Goal: Task Accomplishment & Management: Use online tool/utility

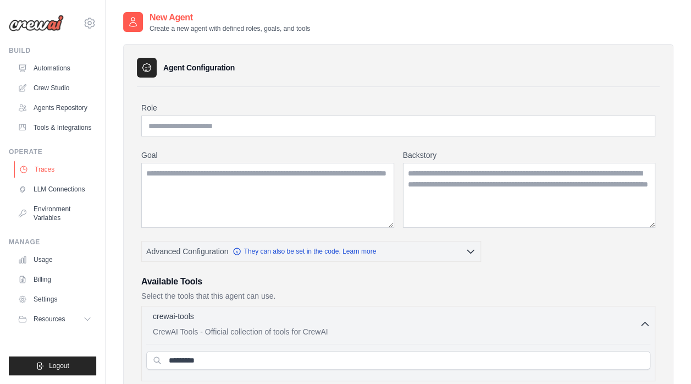
click at [48, 169] on link "Traces" at bounding box center [55, 170] width 83 height 18
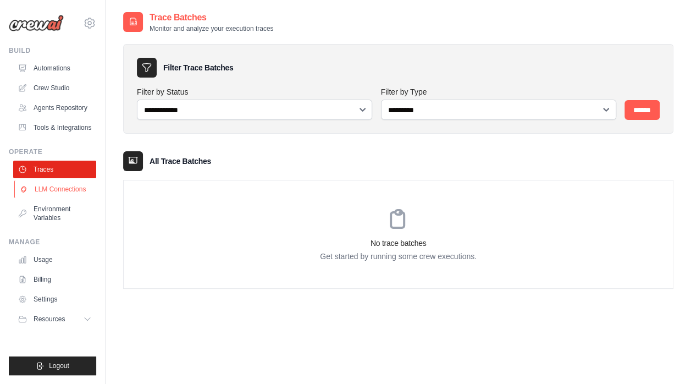
click at [48, 188] on link "LLM Connections" at bounding box center [55, 189] width 83 height 18
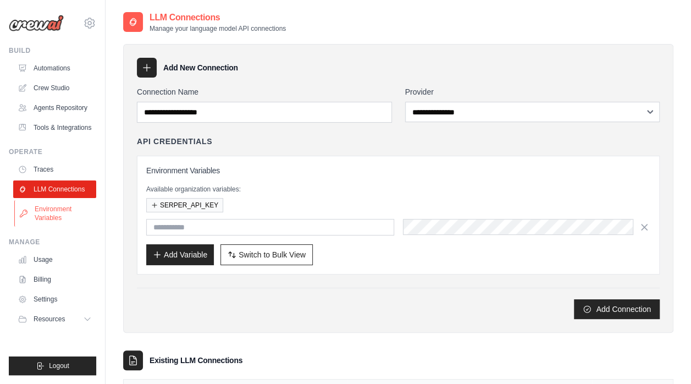
click at [48, 207] on link "Environment Variables" at bounding box center [55, 213] width 83 height 26
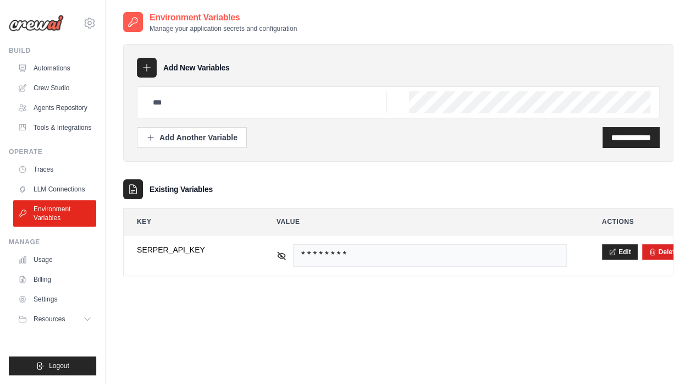
scroll to position [22, 0]
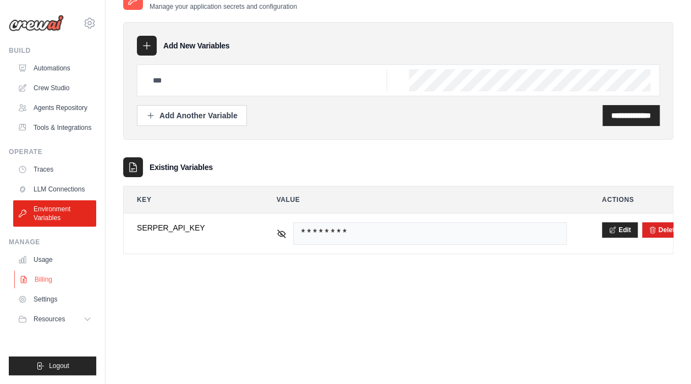
click at [42, 281] on link "Billing" at bounding box center [55, 280] width 83 height 18
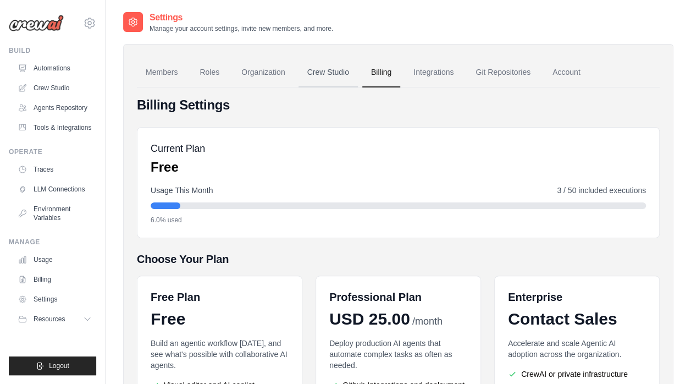
click at [337, 67] on link "Crew Studio" at bounding box center [328, 73] width 59 height 30
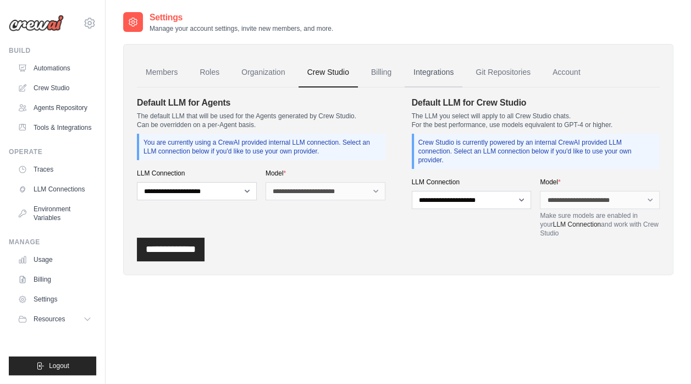
click at [438, 71] on link "Integrations" at bounding box center [434, 73] width 58 height 30
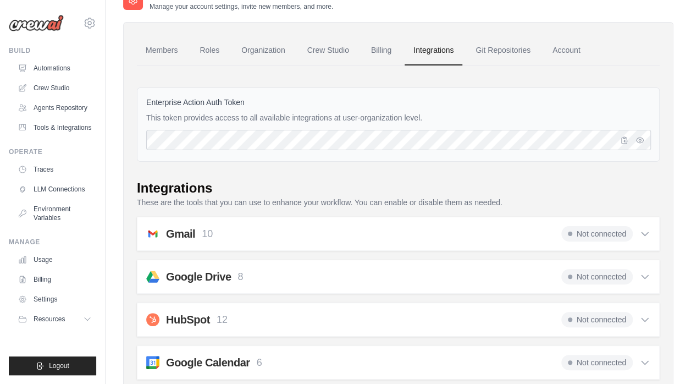
scroll to position [25, 0]
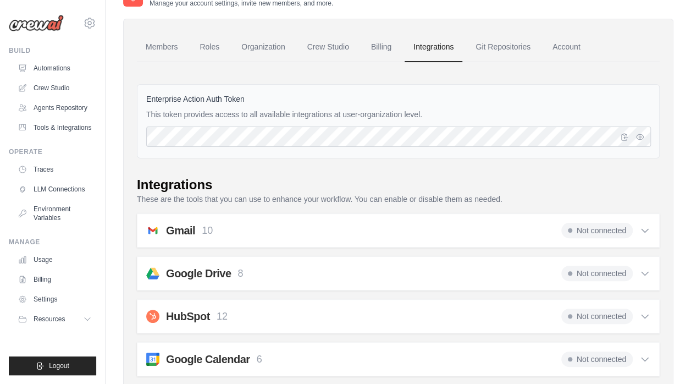
click at [646, 225] on icon at bounding box center [645, 230] width 11 height 11
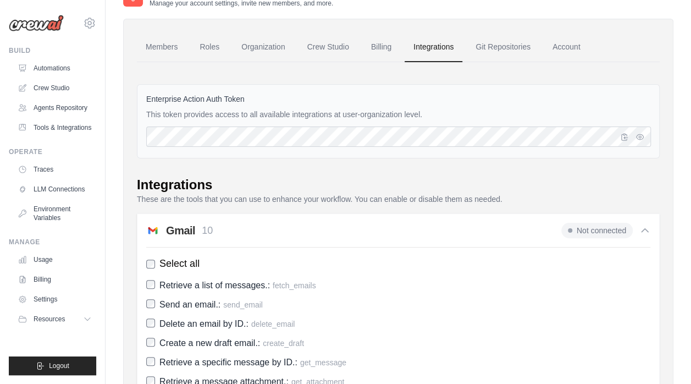
click at [646, 224] on div "Not connected" at bounding box center [606, 230] width 89 height 15
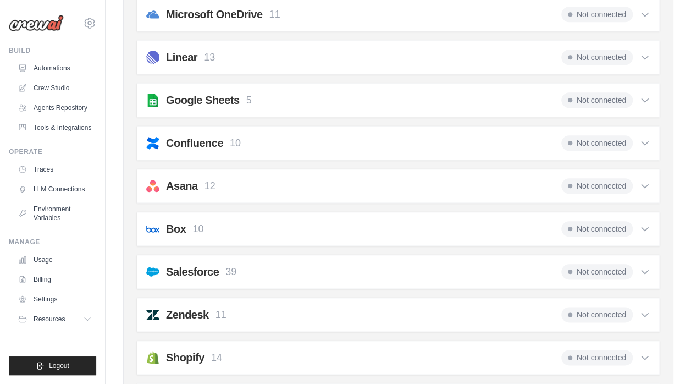
scroll to position [525, 0]
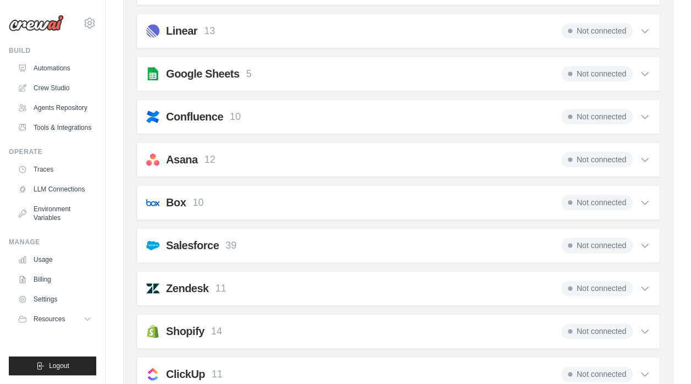
click at [649, 115] on icon at bounding box center [645, 116] width 11 height 11
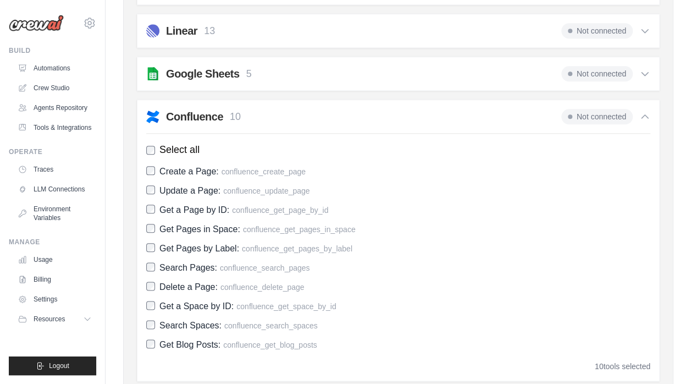
click at [649, 115] on icon at bounding box center [645, 116] width 11 height 11
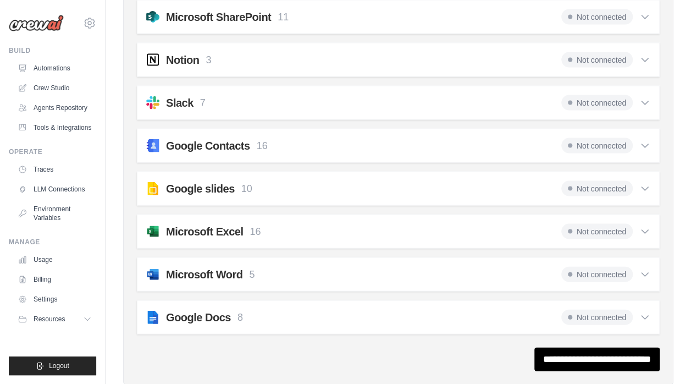
scroll to position [1054, 0]
click at [647, 226] on icon at bounding box center [645, 231] width 11 height 11
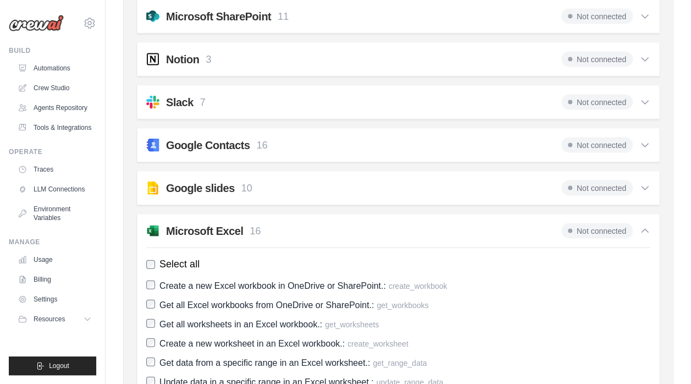
click at [647, 226] on icon at bounding box center [645, 231] width 11 height 11
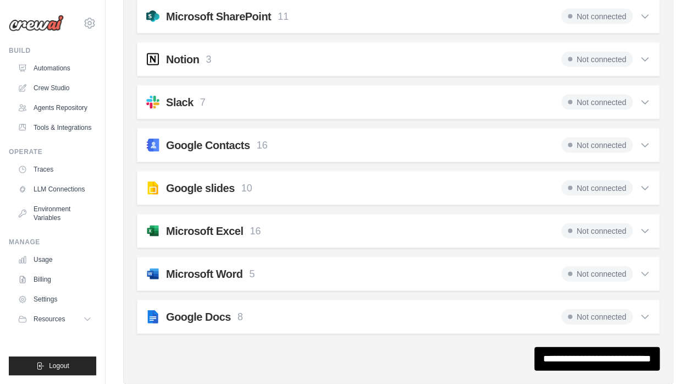
click at [645, 268] on icon at bounding box center [645, 273] width 11 height 11
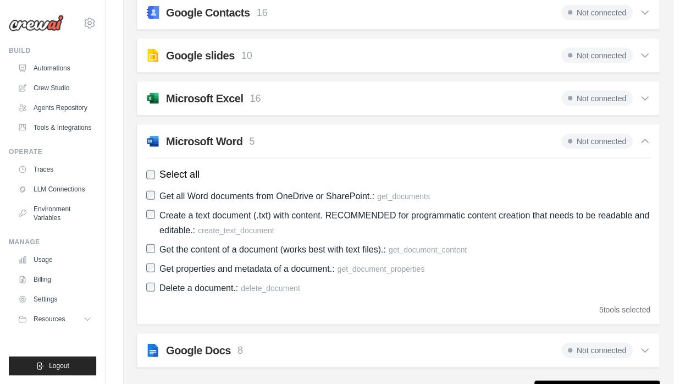
scroll to position [1189, 0]
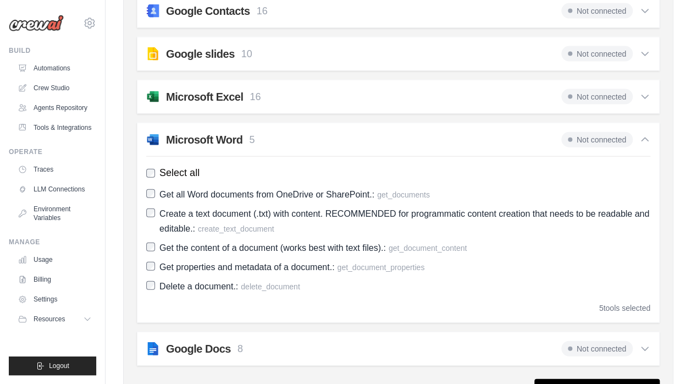
click at [645, 134] on icon at bounding box center [645, 139] width 11 height 11
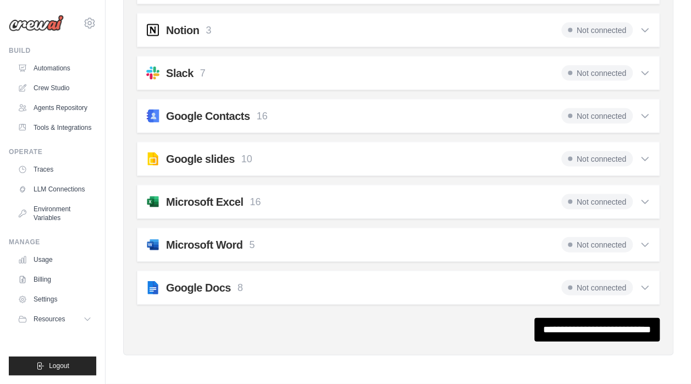
scroll to position [1073, 0]
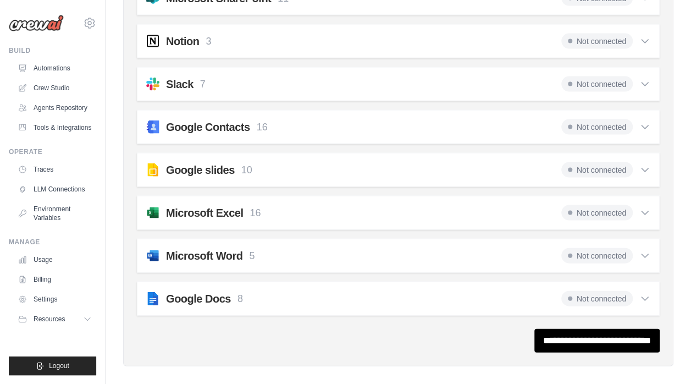
click at [640, 293] on icon at bounding box center [645, 298] width 11 height 11
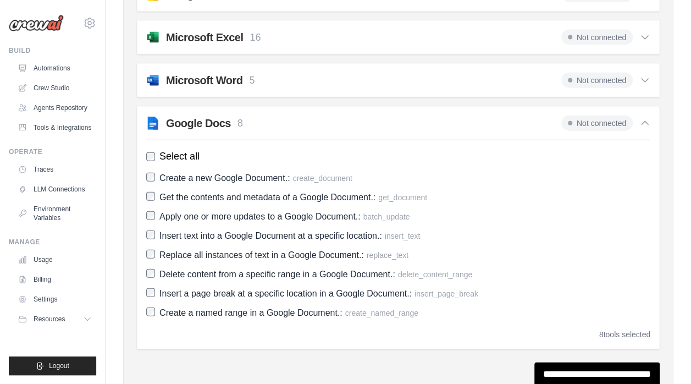
scroll to position [1250, 0]
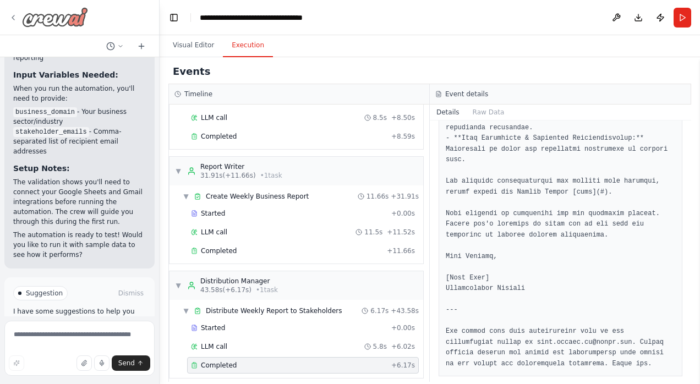
click at [10, 15] on icon at bounding box center [13, 17] width 9 height 9
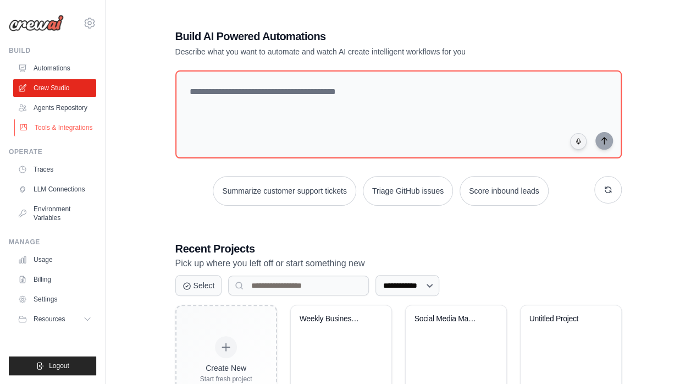
click at [63, 132] on link "Tools & Integrations" at bounding box center [55, 128] width 83 height 18
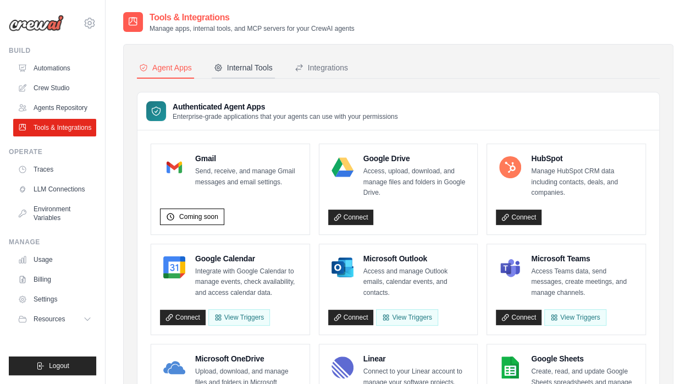
click at [261, 69] on div "Internal Tools" at bounding box center [243, 67] width 59 height 11
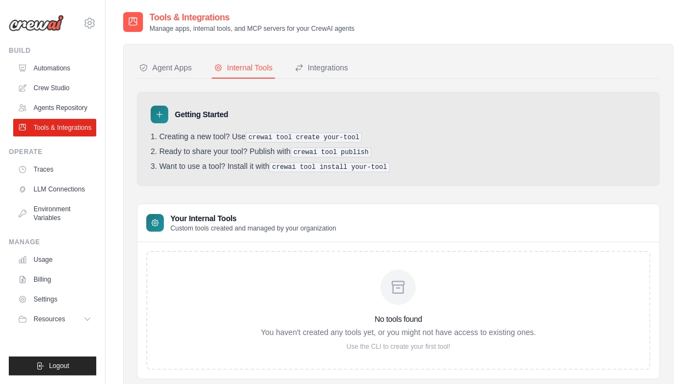
scroll to position [34, 0]
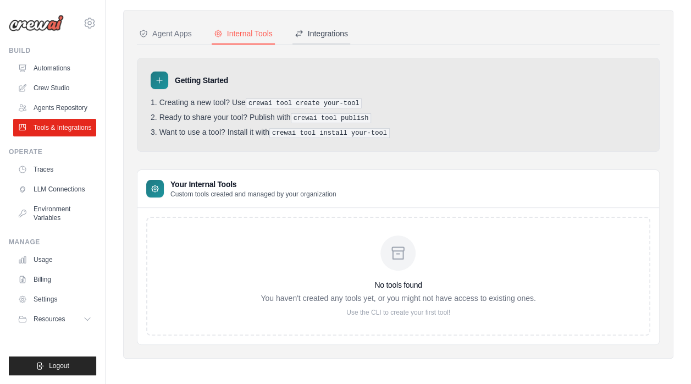
click at [322, 31] on div "Integrations" at bounding box center [321, 33] width 53 height 11
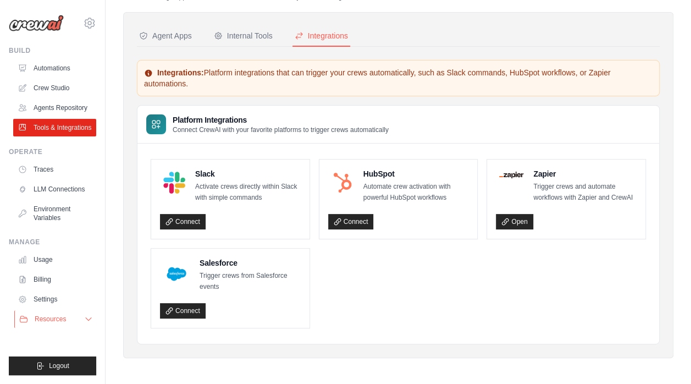
click at [84, 317] on button "Resources" at bounding box center [55, 319] width 83 height 18
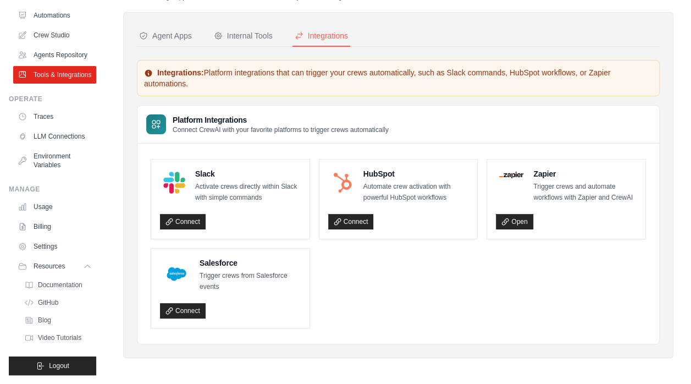
scroll to position [79, 0]
click at [70, 280] on link "Documentation" at bounding box center [59, 284] width 76 height 15
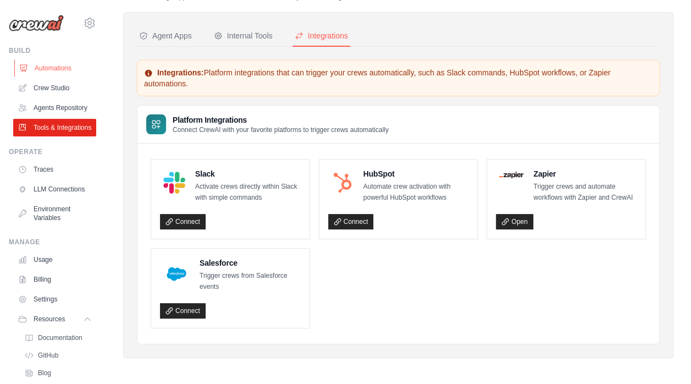
click at [48, 68] on link "Automations" at bounding box center [55, 68] width 83 height 18
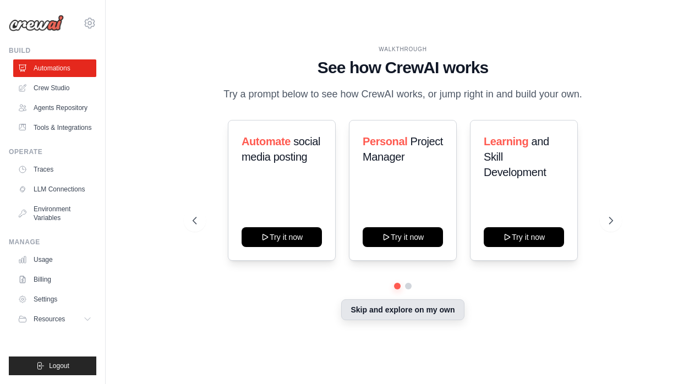
click at [397, 314] on button "Skip and explore on my own" at bounding box center [402, 309] width 123 height 21
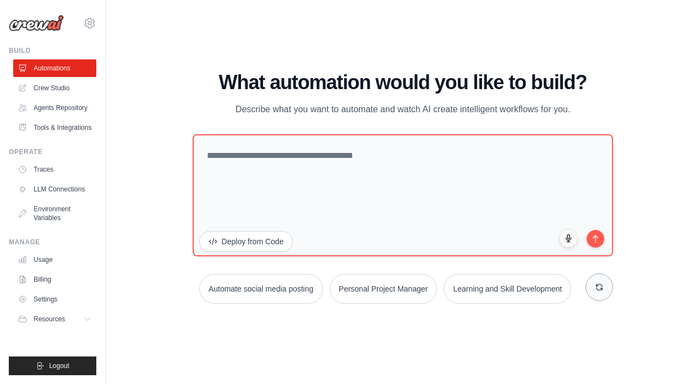
click at [597, 294] on button at bounding box center [599, 287] width 28 height 28
click at [590, 289] on button at bounding box center [599, 287] width 28 height 28
click at [538, 286] on button "Personal Project Manager" at bounding box center [506, 289] width 108 height 30
click at [598, 243] on button "submit" at bounding box center [595, 237] width 19 height 19
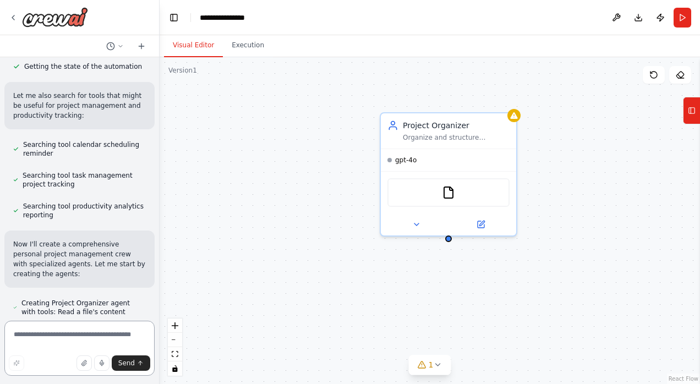
scroll to position [235, 0]
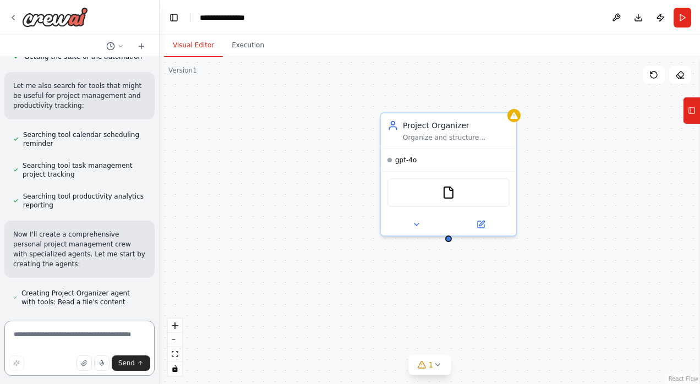
click at [155, 202] on div at bounding box center [157, 192] width 4 height 384
drag, startPoint x: 150, startPoint y: 202, endPoint x: 150, endPoint y: 193, distance: 9.4
click at [150, 193] on div "Create a crew that helps organize your personal projects, sets reminders for im…" at bounding box center [79, 186] width 159 height 259
drag, startPoint x: 150, startPoint y: 193, endPoint x: 114, endPoint y: 240, distance: 59.6
click at [114, 240] on p "Now I'll create a comprehensive personal project management crew with specializ…" at bounding box center [79, 249] width 133 height 40
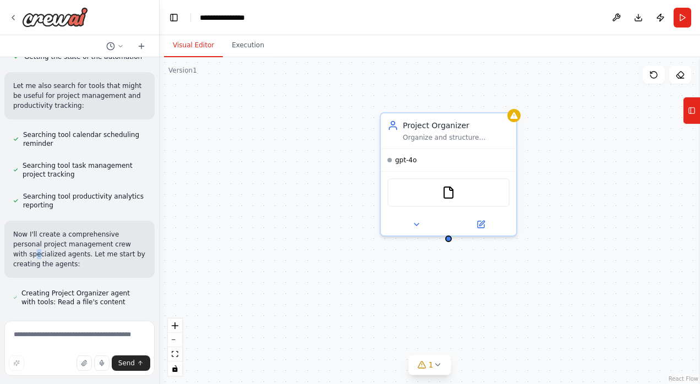
click at [303, 223] on div "Project Organizer Organize and structure personal projects by creating clear pr…" at bounding box center [430, 220] width 540 height 327
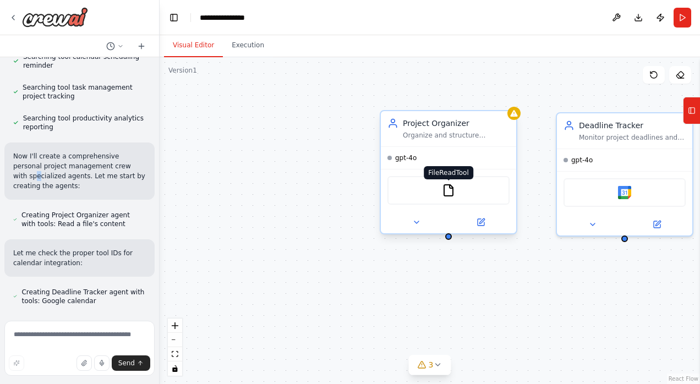
scroll to position [343, 0]
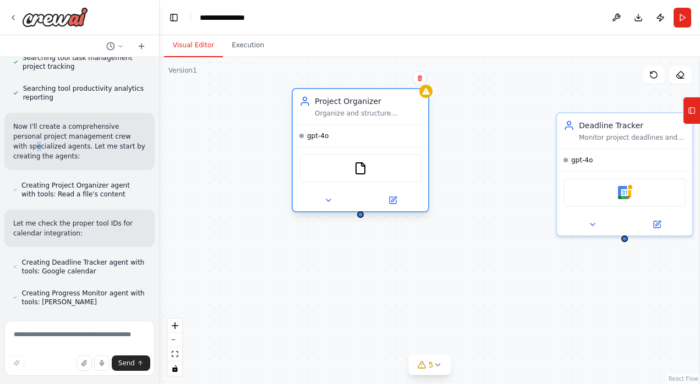
drag, startPoint x: 431, startPoint y: 122, endPoint x: 290, endPoint y: 102, distance: 142.2
click at [315, 102] on div "Project Organizer" at bounding box center [368, 101] width 107 height 11
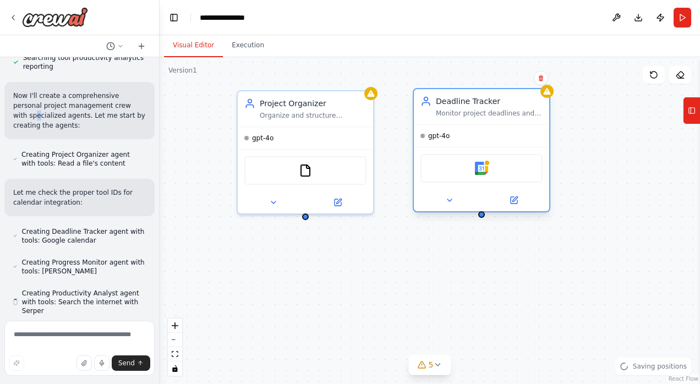
scroll to position [382, 0]
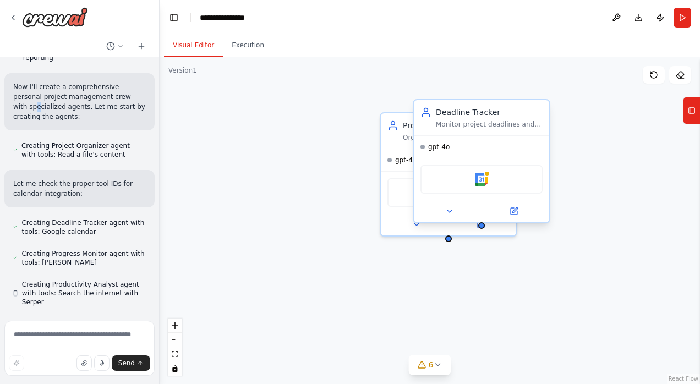
drag, startPoint x: 622, startPoint y: 125, endPoint x: 475, endPoint y: 111, distance: 147.0
click at [475, 111] on div "Deadline Tracker" at bounding box center [489, 112] width 107 height 11
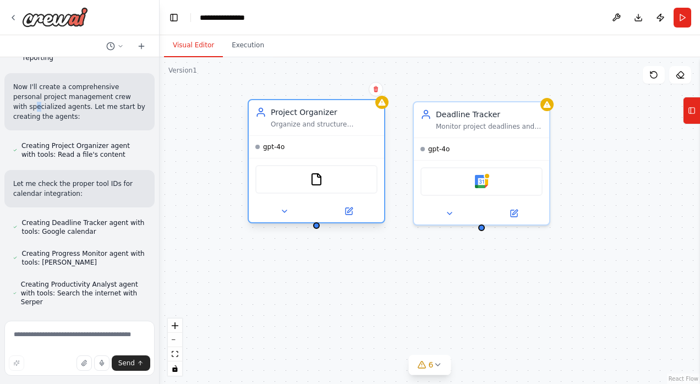
drag, startPoint x: 402, startPoint y: 124, endPoint x: 262, endPoint y: 114, distance: 139.5
click at [262, 114] on div "Project Organizer Organize and structure personal projects by creating clear pr…" at bounding box center [316, 118] width 122 height 22
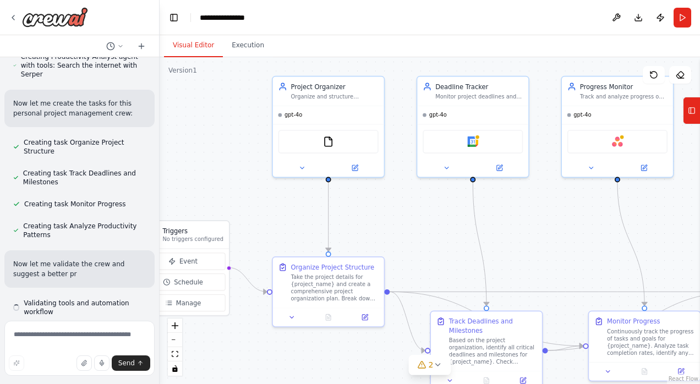
scroll to position [620, 0]
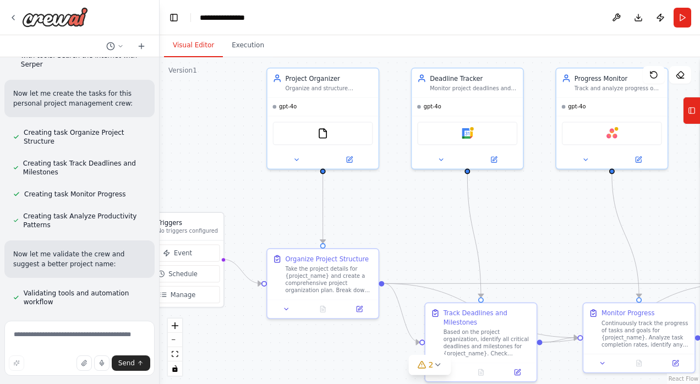
drag, startPoint x: 512, startPoint y: 243, endPoint x: 421, endPoint y: 189, distance: 105.1
click at [421, 189] on div ".deletable-edge-delete-btn { width: 20px; height: 20px; border: 0px solid #ffff…" at bounding box center [430, 220] width 540 height 327
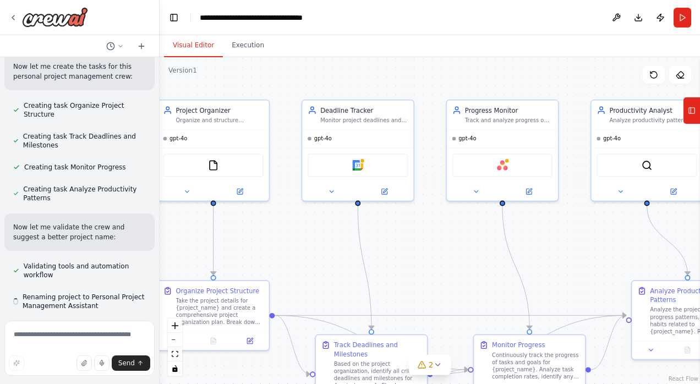
scroll to position [651, 0]
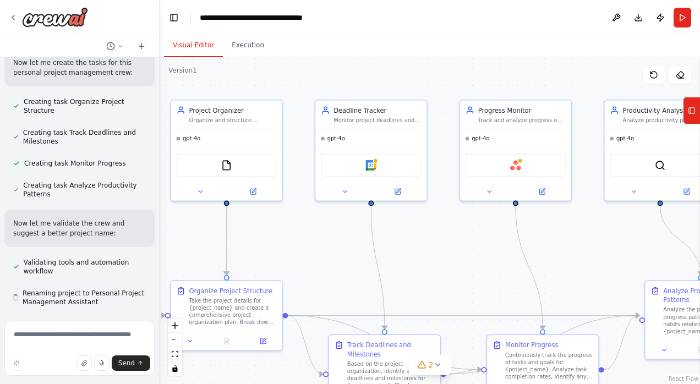
drag, startPoint x: 537, startPoint y: 216, endPoint x: 441, endPoint y: 248, distance: 101.4
click at [441, 248] on div ".deletable-edge-delete-btn { width: 20px; height: 20px; border: 0px solid #ffff…" at bounding box center [430, 220] width 540 height 327
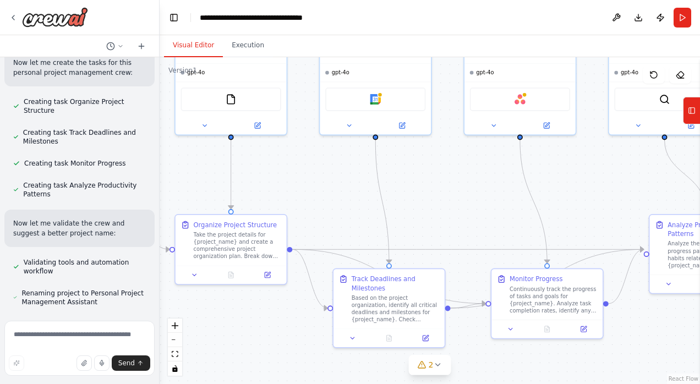
drag, startPoint x: 352, startPoint y: 263, endPoint x: 356, endPoint y: 197, distance: 66.2
click at [356, 197] on div ".deletable-edge-delete-btn { width: 20px; height: 20px; border: 0px solid #ffff…" at bounding box center [430, 220] width 540 height 327
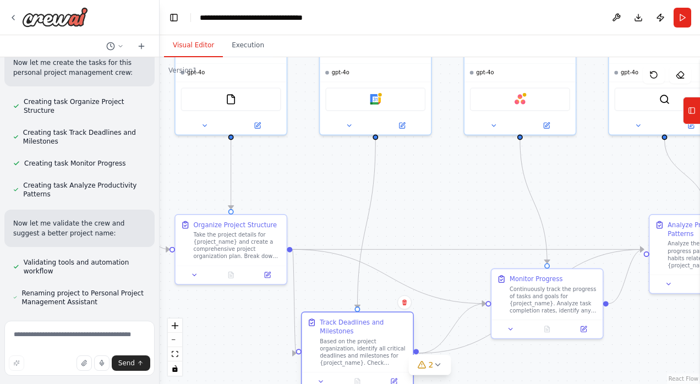
drag, startPoint x: 364, startPoint y: 296, endPoint x: 330, endPoint y: 342, distance: 56.7
click at [330, 342] on div "Based on the project organization, identify all critical deadlines and mileston…" at bounding box center [363, 352] width 87 height 29
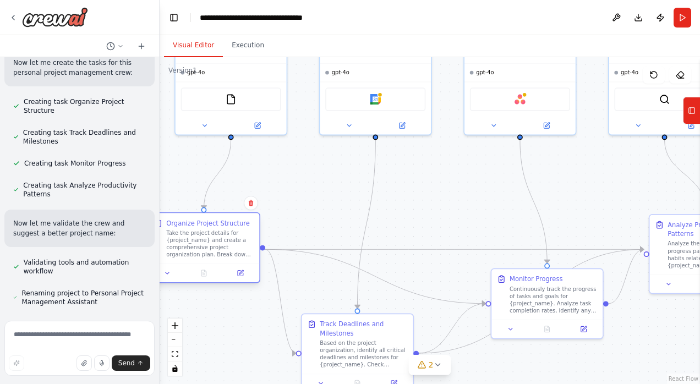
drag, startPoint x: 244, startPoint y: 228, endPoint x: 212, endPoint y: 229, distance: 31.9
click at [212, 229] on div "Organize Project Structure Take the project details for {project_name} and crea…" at bounding box center [209, 238] width 87 height 40
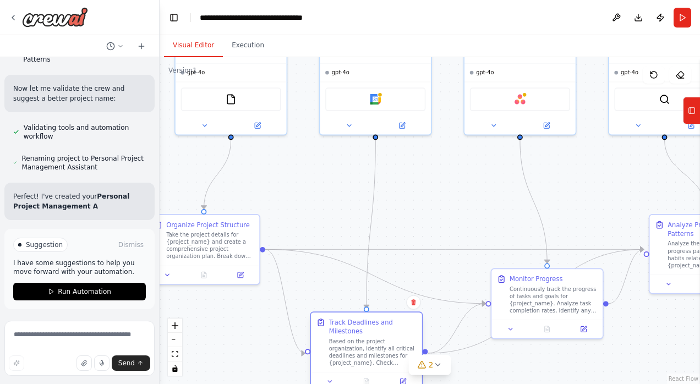
drag, startPoint x: 336, startPoint y: 340, endPoint x: 342, endPoint y: 344, distance: 7.9
click at [342, 344] on div "Based on the project organization, identify all critical deadlines and mileston…" at bounding box center [372, 352] width 87 height 29
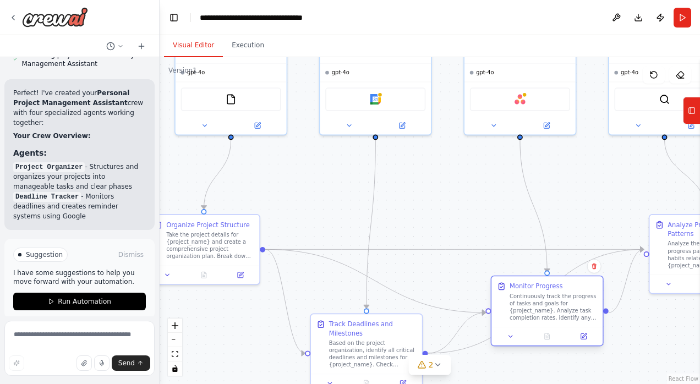
drag, startPoint x: 520, startPoint y: 293, endPoint x: 518, endPoint y: 306, distance: 12.8
click at [518, 306] on div "Continuously track the progress of tasks and goals for {project_name}. Analyze …" at bounding box center [552, 307] width 87 height 29
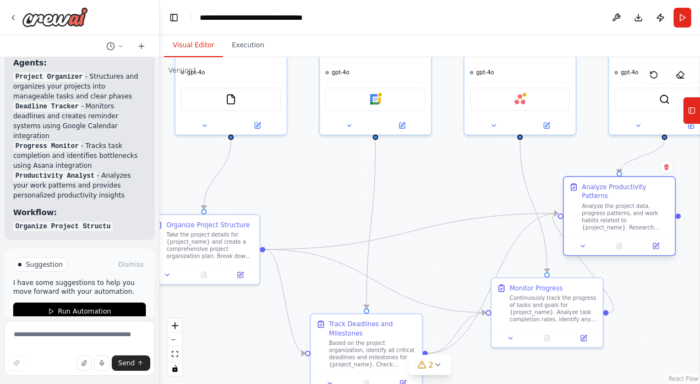
drag, startPoint x: 664, startPoint y: 249, endPoint x: 574, endPoint y: 217, distance: 95.7
click at [574, 217] on div "Analyze Productivity Patterns Analyze the project data, progress patterns, and …" at bounding box center [619, 207] width 100 height 49
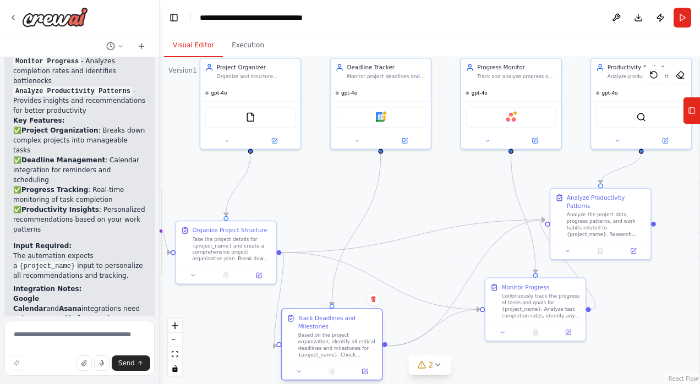
scroll to position [1213, 0]
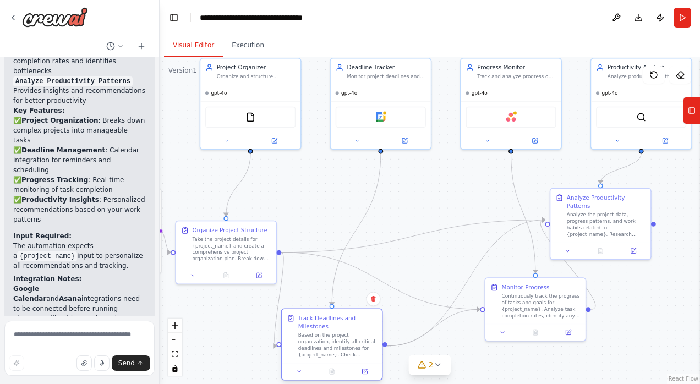
drag, startPoint x: 351, startPoint y: 334, endPoint x: 310, endPoint y: 334, distance: 40.7
click at [310, 334] on div "Based on the project organization, identify all critical deadlines and mileston…" at bounding box center [337, 345] width 79 height 26
click at [571, 244] on button at bounding box center [567, 249] width 28 height 10
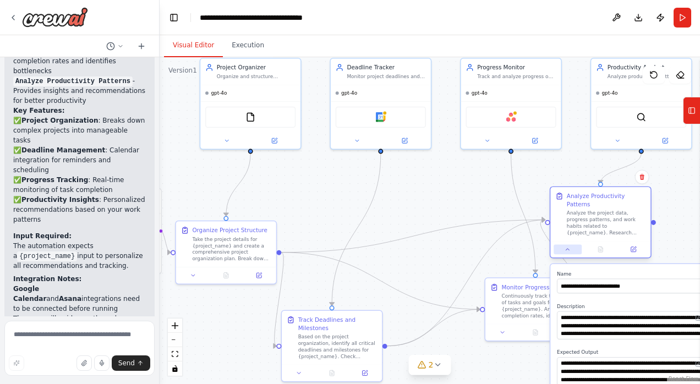
click at [571, 244] on button at bounding box center [567, 249] width 28 height 10
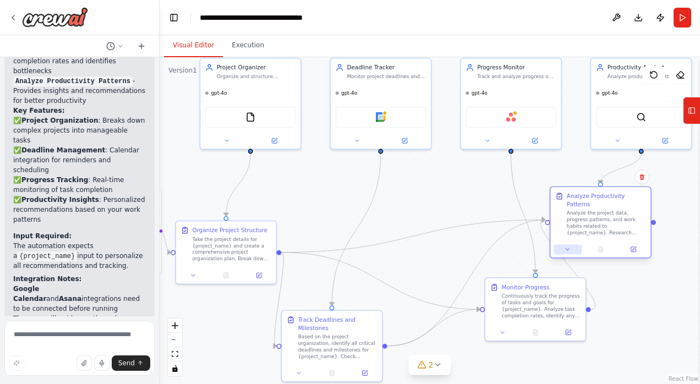
click at [562, 244] on button at bounding box center [567, 249] width 28 height 10
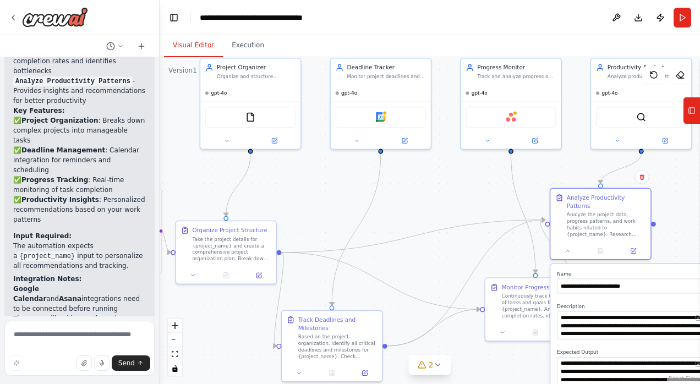
click at [427, 211] on div ".deletable-edge-delete-btn { width: 20px; height: 20px; border: 0px solid #ffff…" at bounding box center [430, 220] width 540 height 327
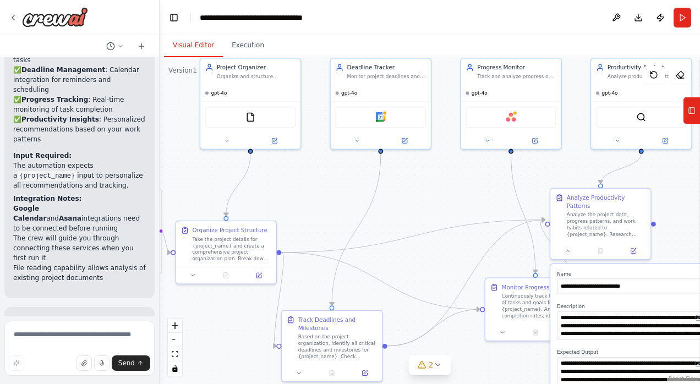
scroll to position [1293, 0]
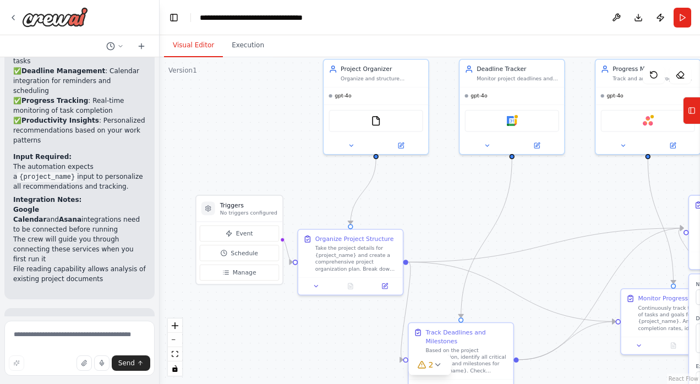
drag, startPoint x: 351, startPoint y: 193, endPoint x: 496, endPoint y: 193, distance: 145.2
click at [496, 193] on div ".deletable-edge-delete-btn { width: 20px; height: 20px; border: 0px solid #ffff…" at bounding box center [430, 220] width 540 height 327
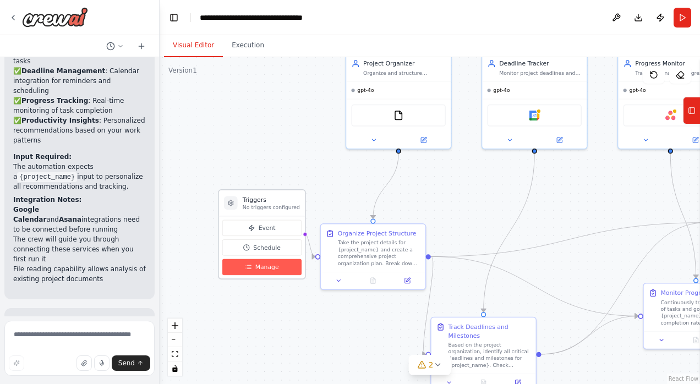
click at [272, 264] on span "Manage" at bounding box center [267, 267] width 24 height 8
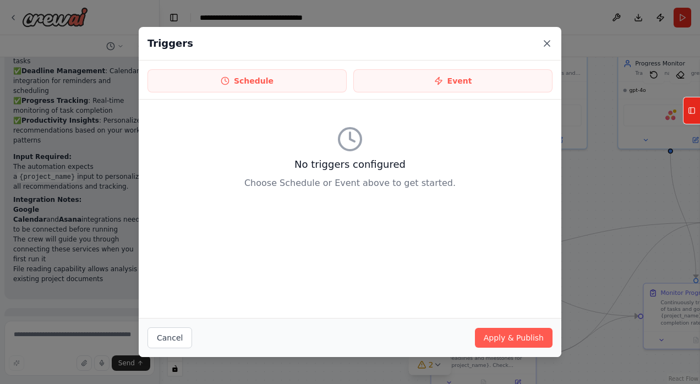
click at [549, 42] on icon at bounding box center [546, 43] width 11 height 11
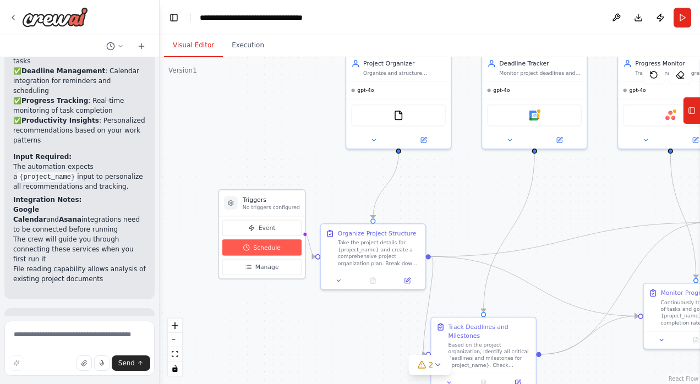
click at [261, 240] on button "Schedule" at bounding box center [261, 247] width 79 height 16
select select "******"
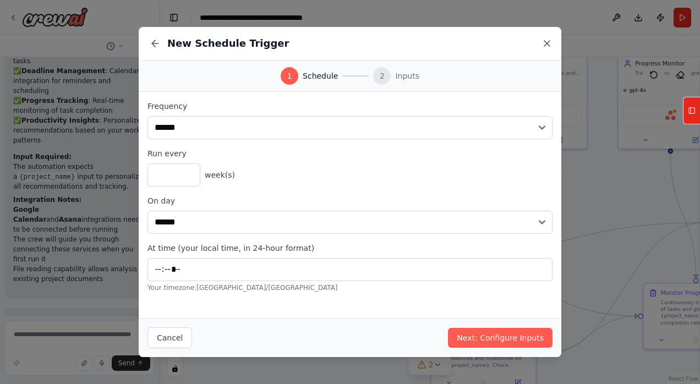
click at [545, 43] on icon at bounding box center [546, 43] width 11 height 11
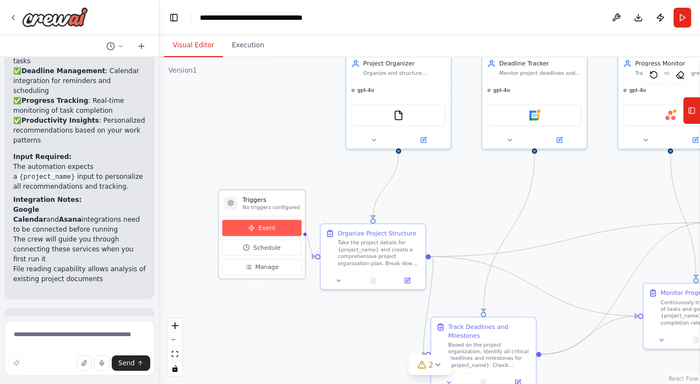
click at [270, 234] on button "Event" at bounding box center [261, 228] width 79 height 16
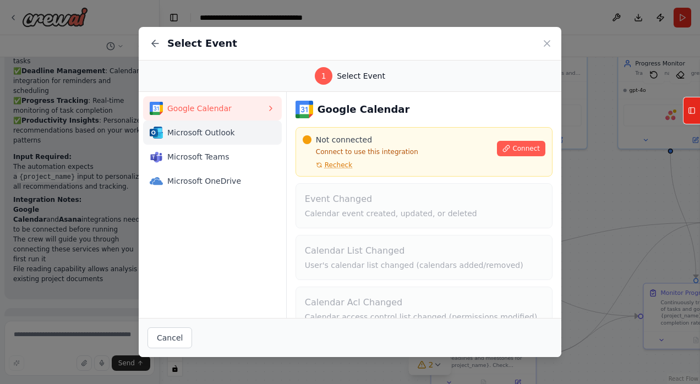
click at [197, 142] on button "Microsoft Outlook" at bounding box center [212, 132] width 139 height 24
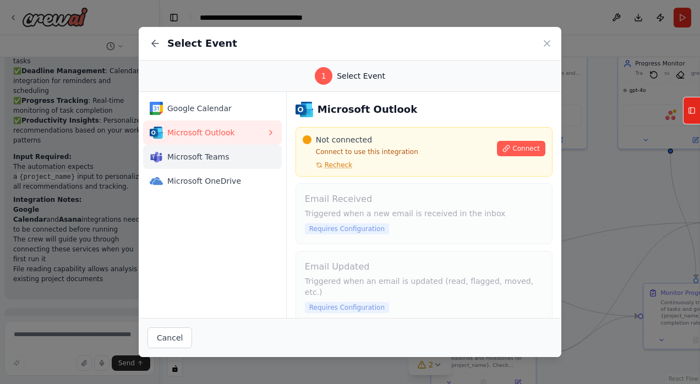
click at [197, 161] on span "Microsoft Teams" at bounding box center [216, 156] width 99 height 11
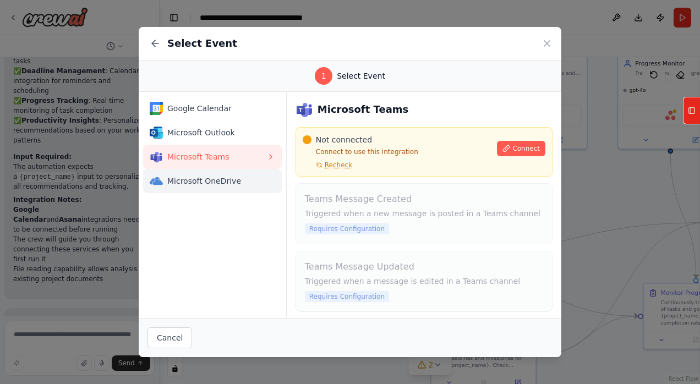
click at [198, 175] on span "Microsoft OneDrive" at bounding box center [216, 180] width 99 height 11
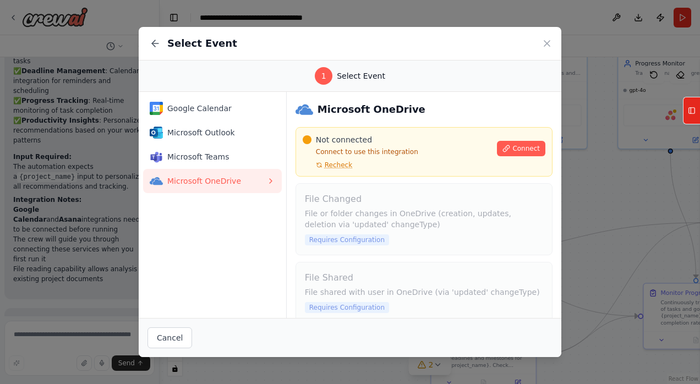
click at [543, 37] on div "Select Event" at bounding box center [350, 44] width 422 height 34
click at [547, 45] on icon at bounding box center [546, 43] width 11 height 11
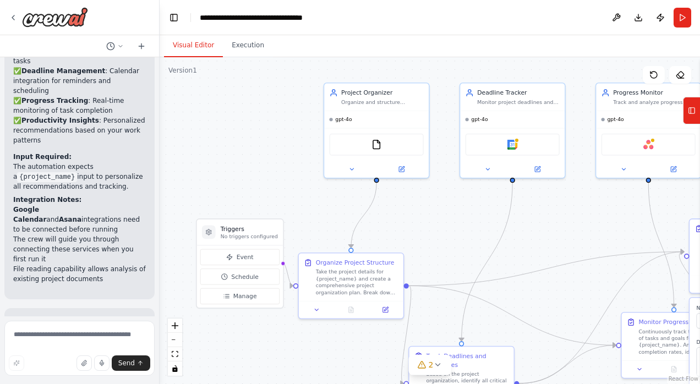
drag, startPoint x: 252, startPoint y: 113, endPoint x: 230, endPoint y: 142, distance: 36.5
click at [230, 142] on div ".deletable-edge-delete-btn { width: 20px; height: 20px; border: 0px solid #ffff…" at bounding box center [430, 220] width 540 height 327
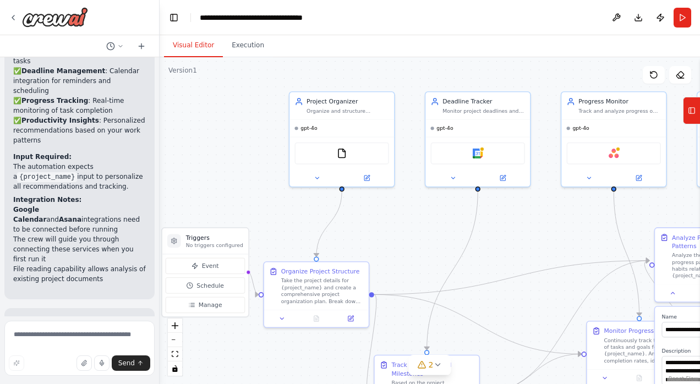
drag, startPoint x: 244, startPoint y: 132, endPoint x: 210, endPoint y: 141, distance: 35.8
click at [210, 141] on div ".deletable-edge-delete-btn { width: 20px; height: 20px; border: 0px solid #ffff…" at bounding box center [430, 220] width 540 height 327
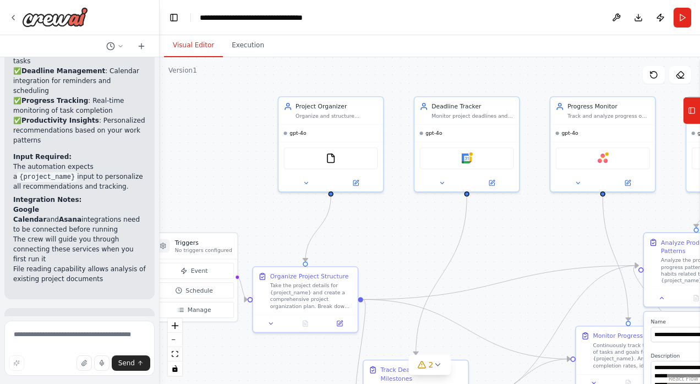
drag, startPoint x: 240, startPoint y: 109, endPoint x: 216, endPoint y: 122, distance: 27.3
click at [216, 122] on div ".deletable-edge-delete-btn { width: 20px; height: 20px; border: 0px solid #ffff…" at bounding box center [430, 220] width 540 height 327
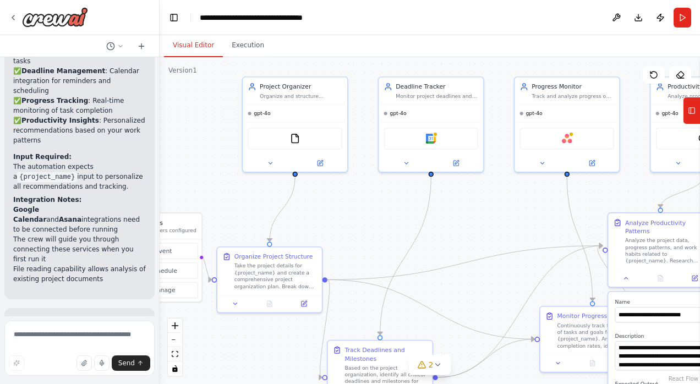
drag, startPoint x: 221, startPoint y: 120, endPoint x: 200, endPoint y: 93, distance: 34.1
click at [200, 93] on div ".deletable-edge-delete-btn { width: 20px; height: 20px; border: 0px solid #ffff…" at bounding box center [430, 220] width 540 height 327
click at [18, 15] on div at bounding box center [48, 17] width 79 height 20
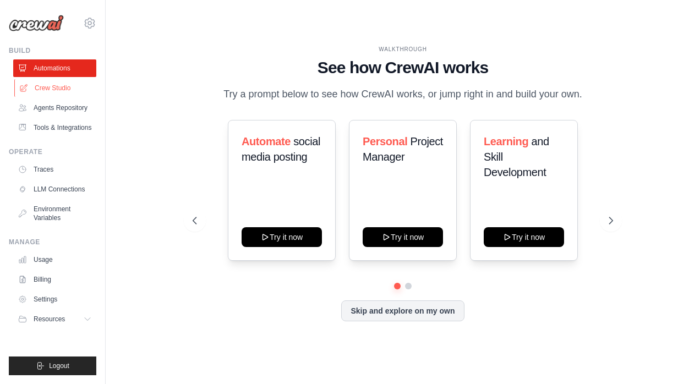
click at [59, 83] on link "Crew Studio" at bounding box center [55, 88] width 83 height 18
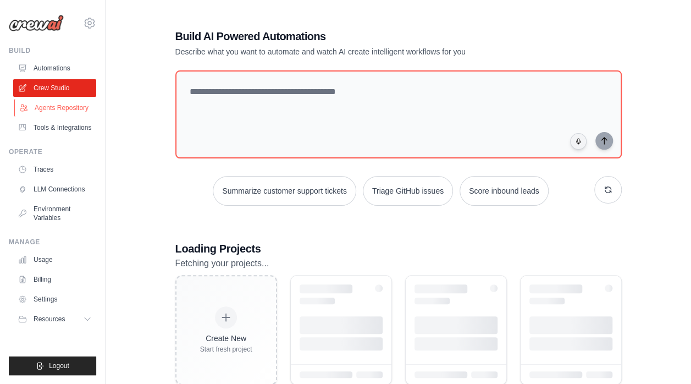
click at [54, 104] on link "Agents Repository" at bounding box center [55, 108] width 83 height 18
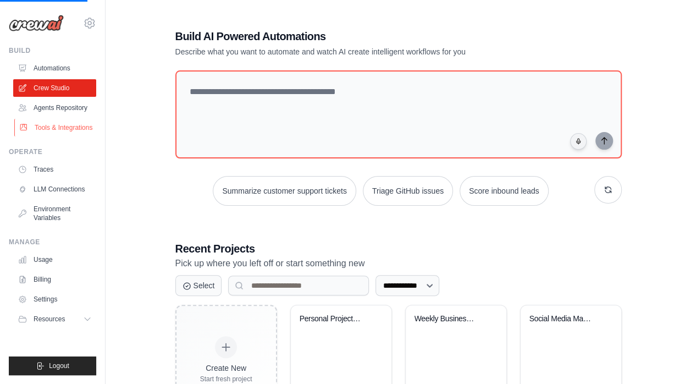
click at [58, 124] on link "Tools & Integrations" at bounding box center [55, 128] width 83 height 18
